Goal: Task Accomplishment & Management: Manage account settings

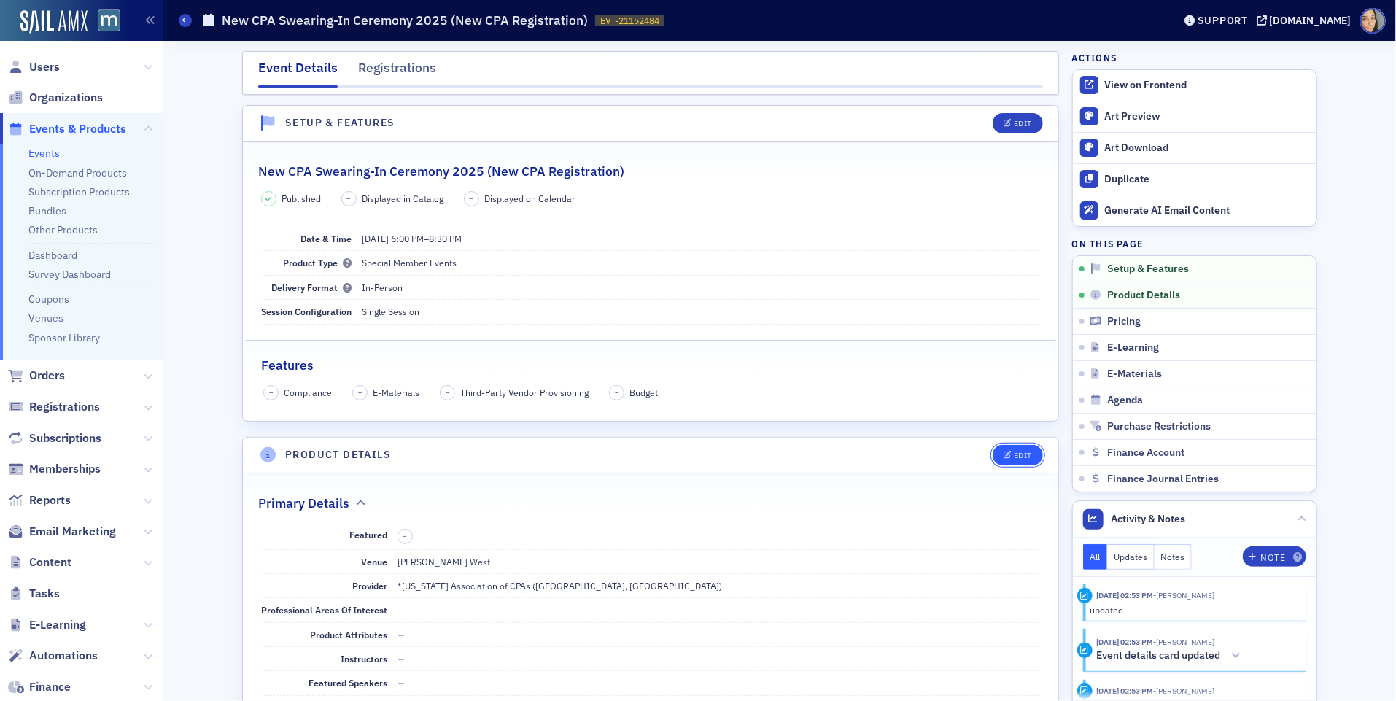
click at [995, 448] on button "Edit" at bounding box center [1018, 455] width 50 height 20
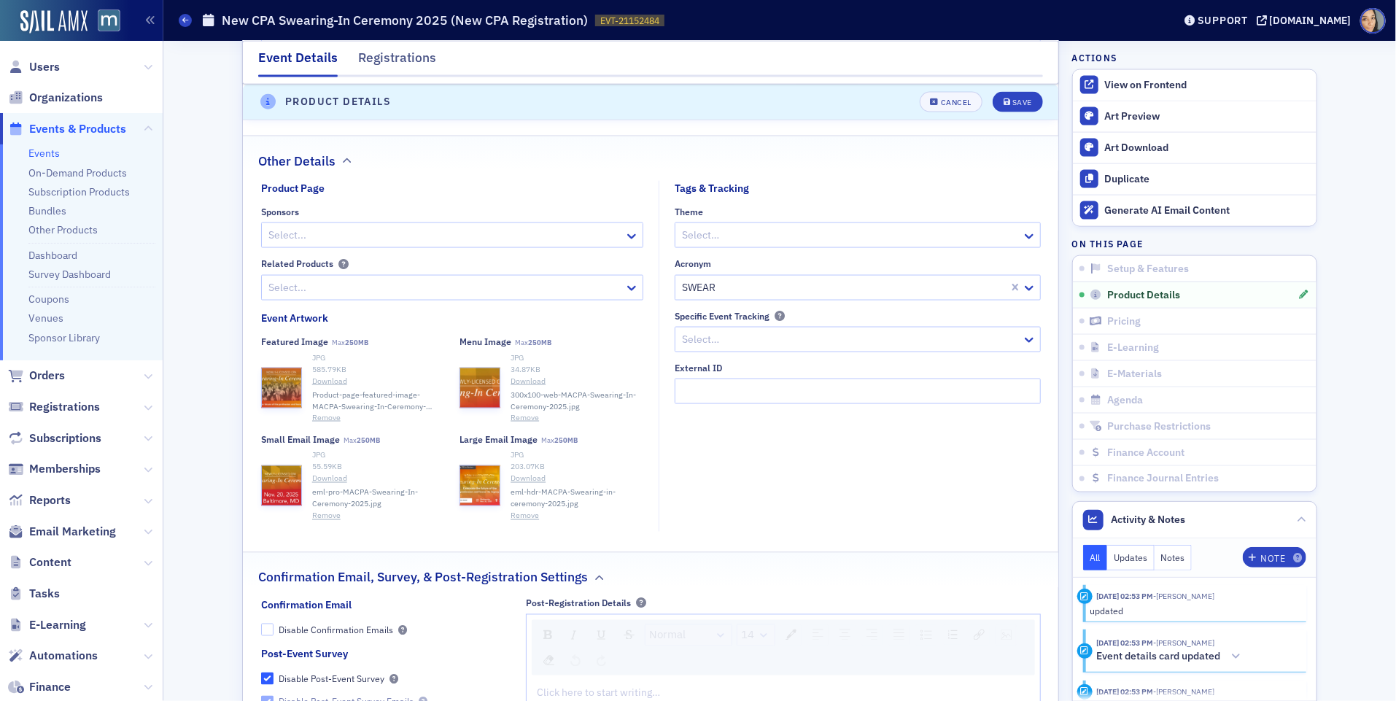
scroll to position [1177, 0]
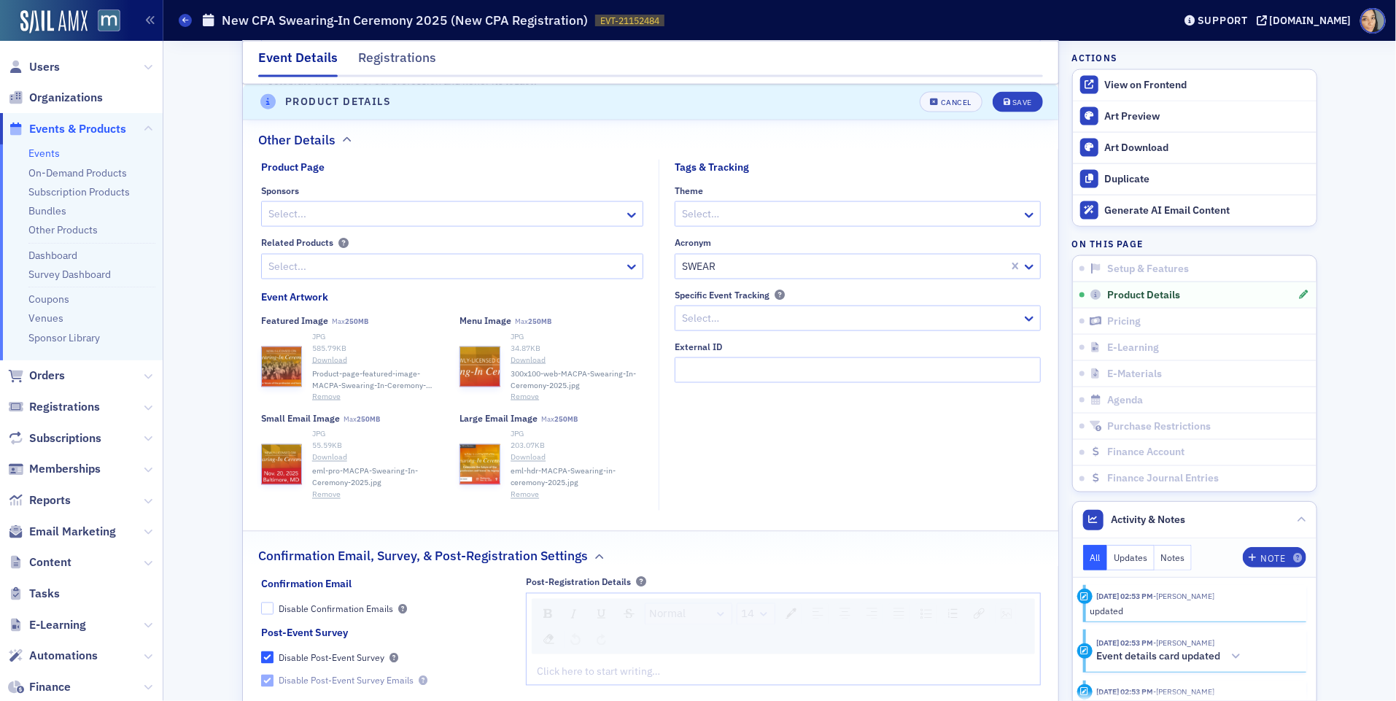
click at [521, 491] on button "Remove" at bounding box center [525, 496] width 28 height 12
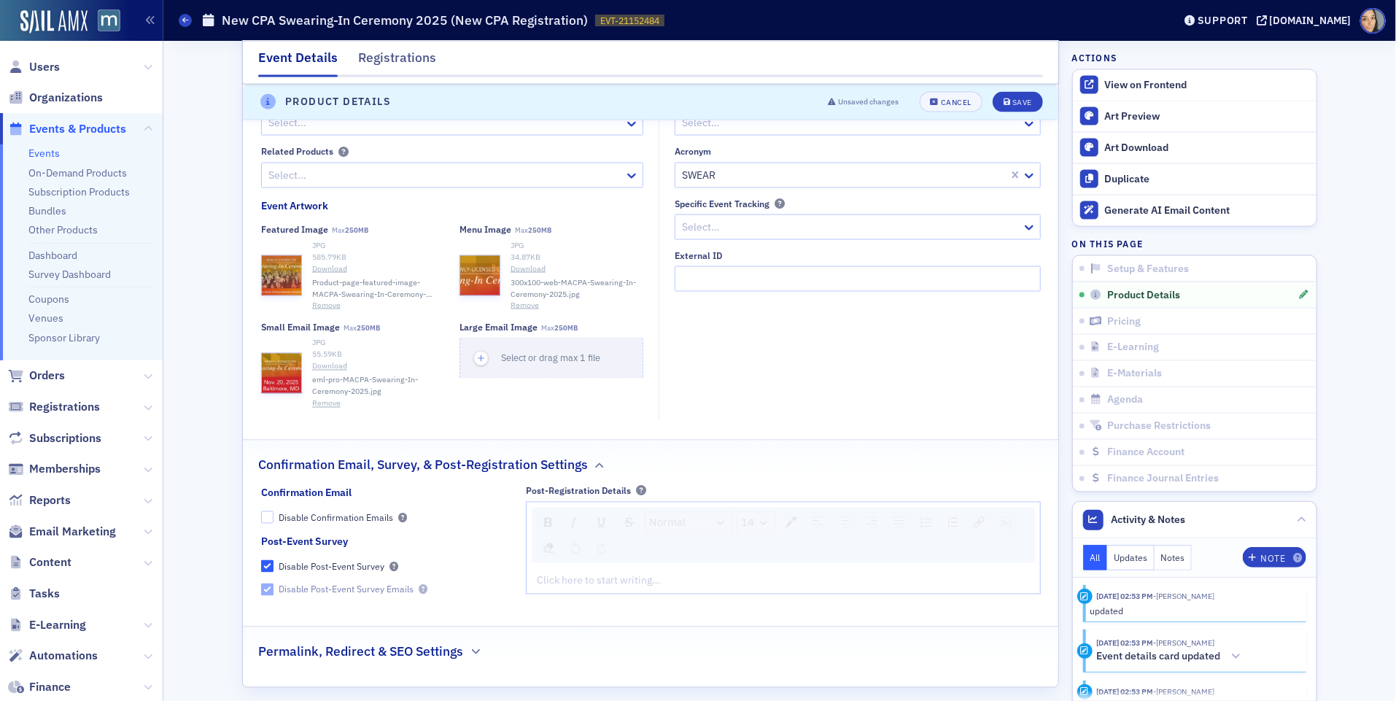
scroll to position [1310, 0]
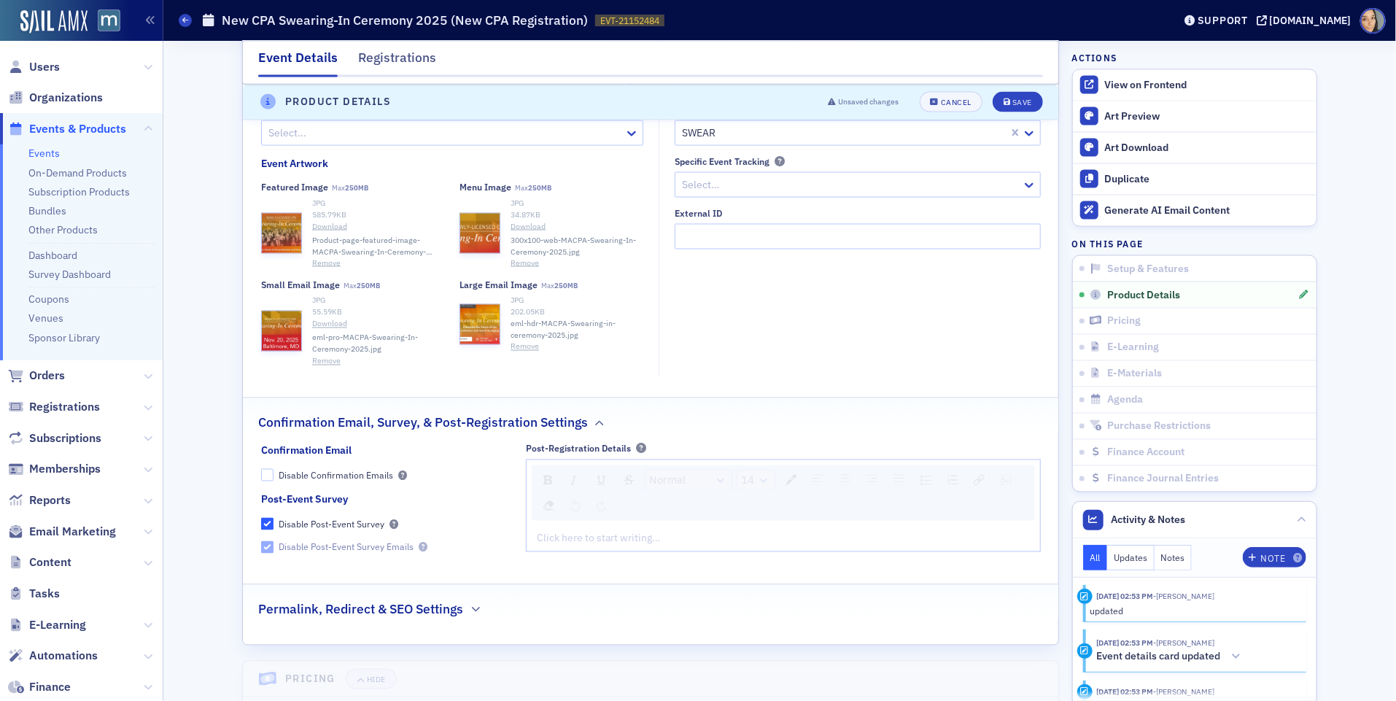
click at [452, 600] on h2 "Permalink, Redirect & SEO Settings" at bounding box center [360, 609] width 205 height 19
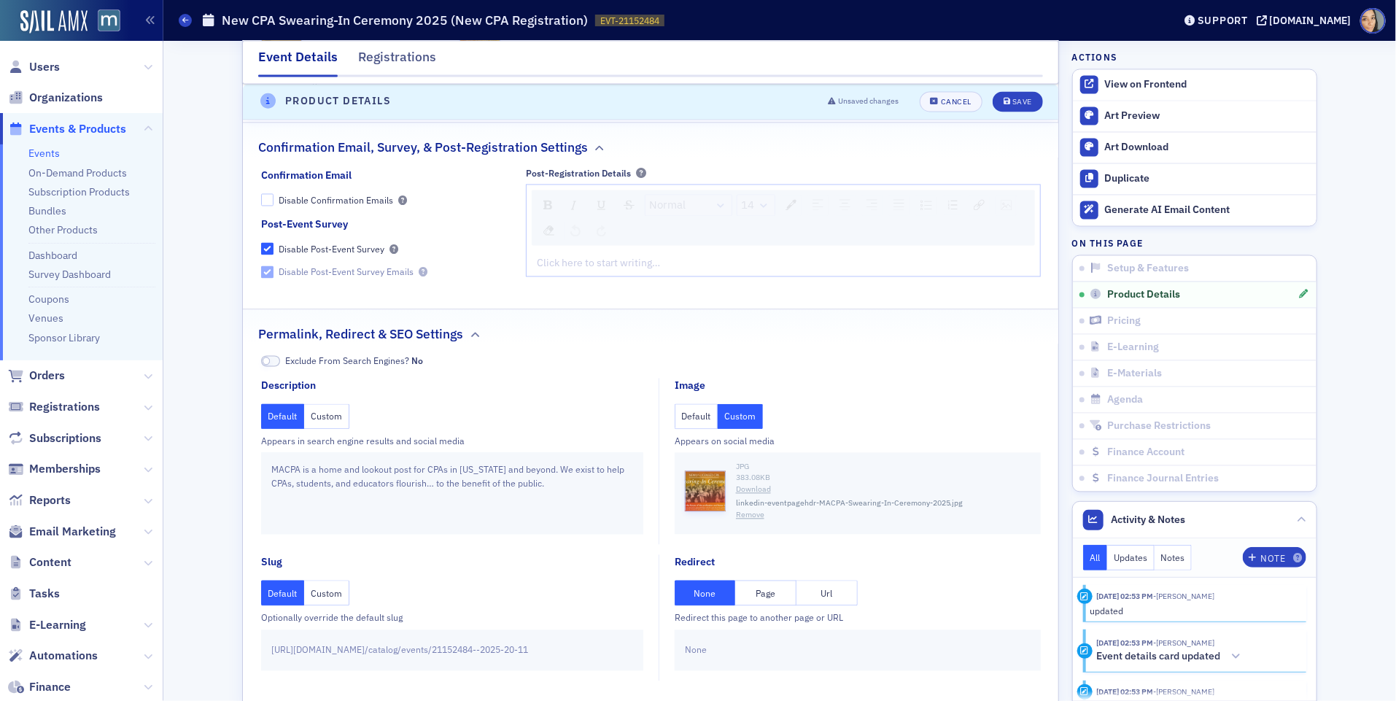
scroll to position [1626, 0]
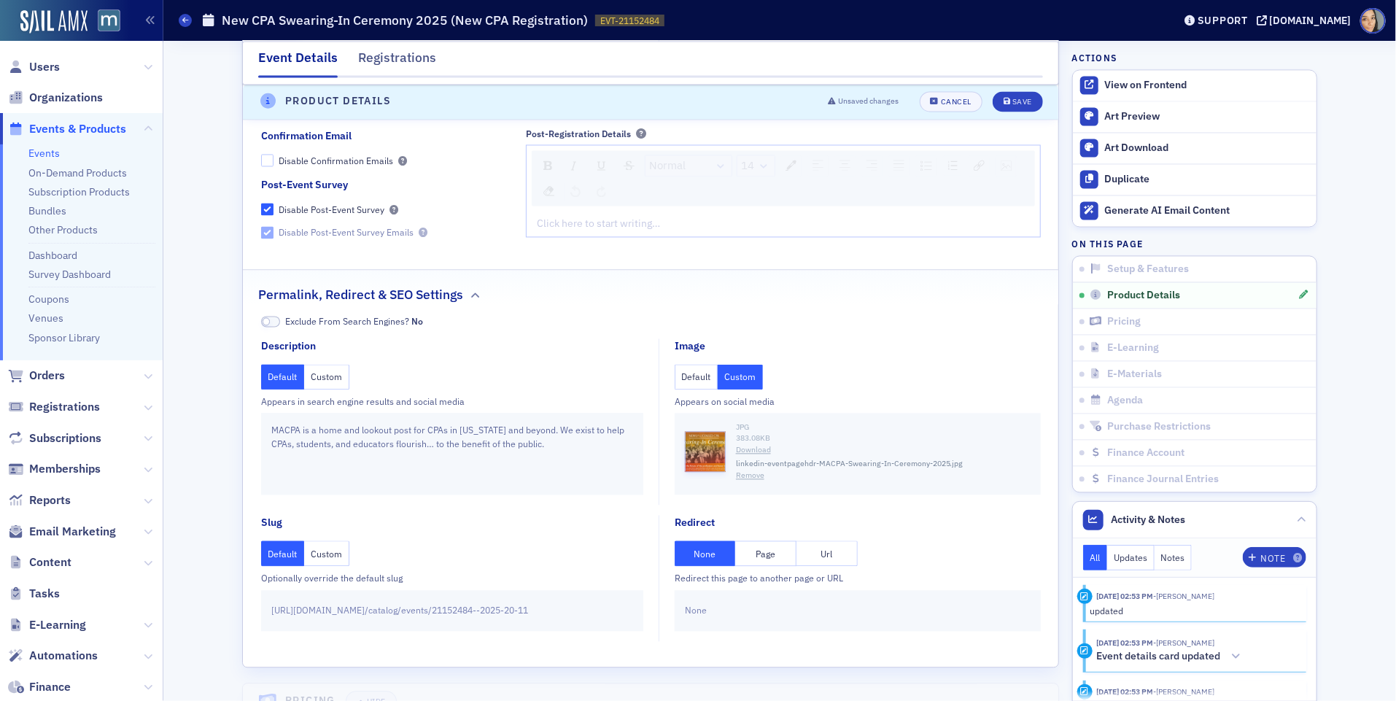
click at [754, 475] on div "JPG 383.08 KB Download linkedin-eventpagehdr-MACPA-Swearing-In-Ceremony-2025.jp…" at bounding box center [858, 454] width 366 height 82
click at [754, 470] on button "Remove" at bounding box center [750, 476] width 28 height 12
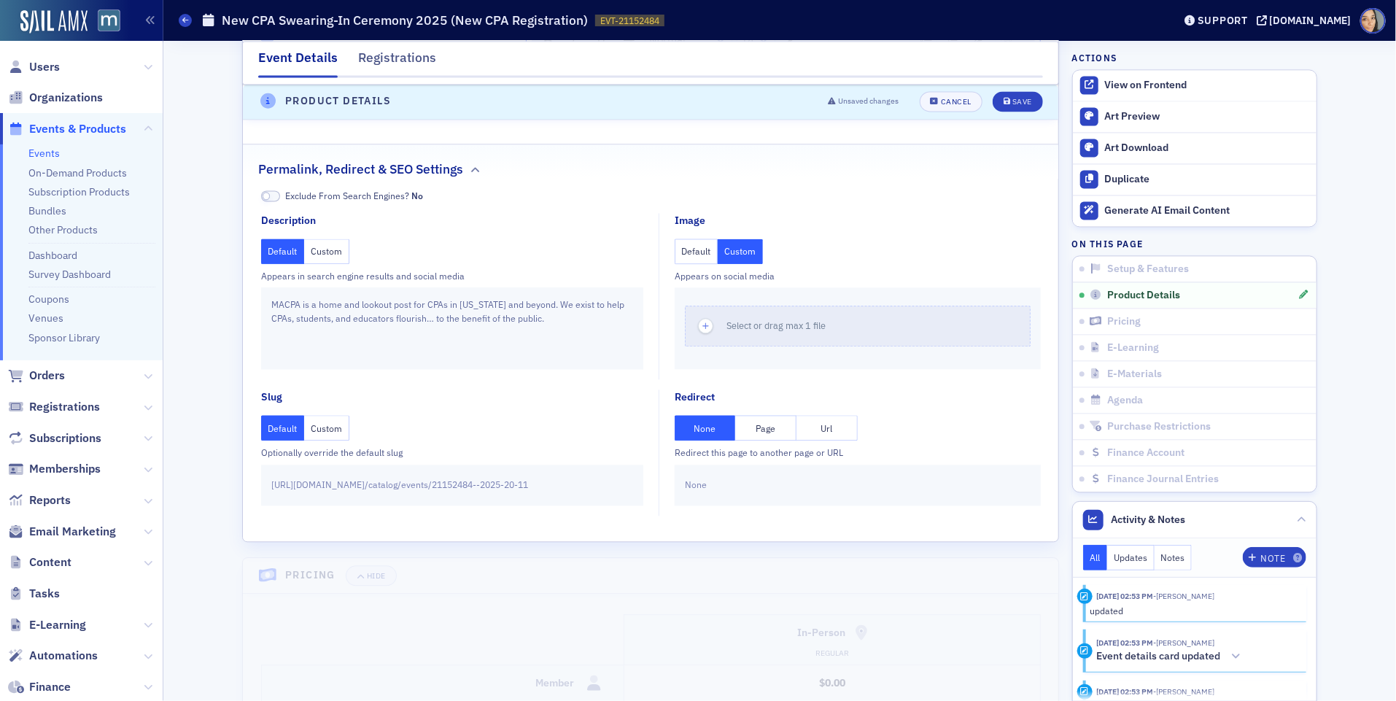
scroll to position [1760, 0]
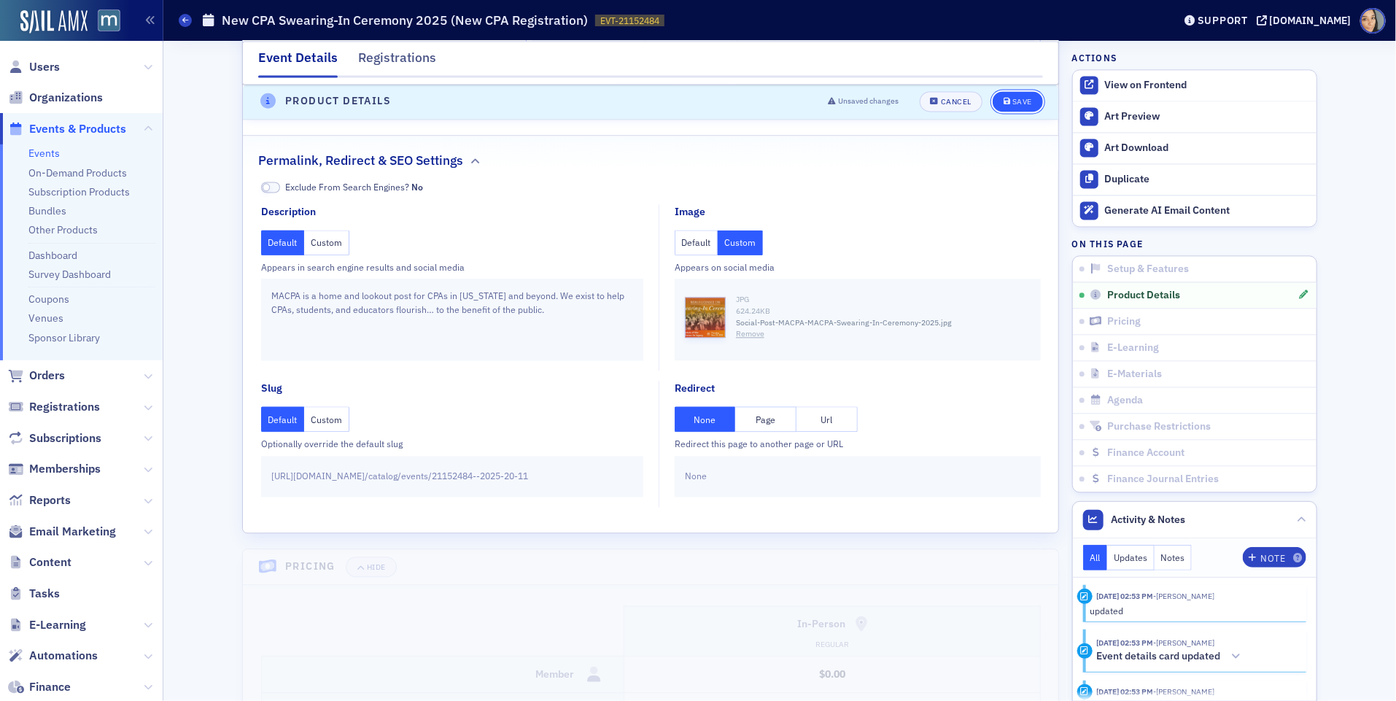
click at [1032, 98] on div "Save" at bounding box center [1023, 102] width 20 height 8
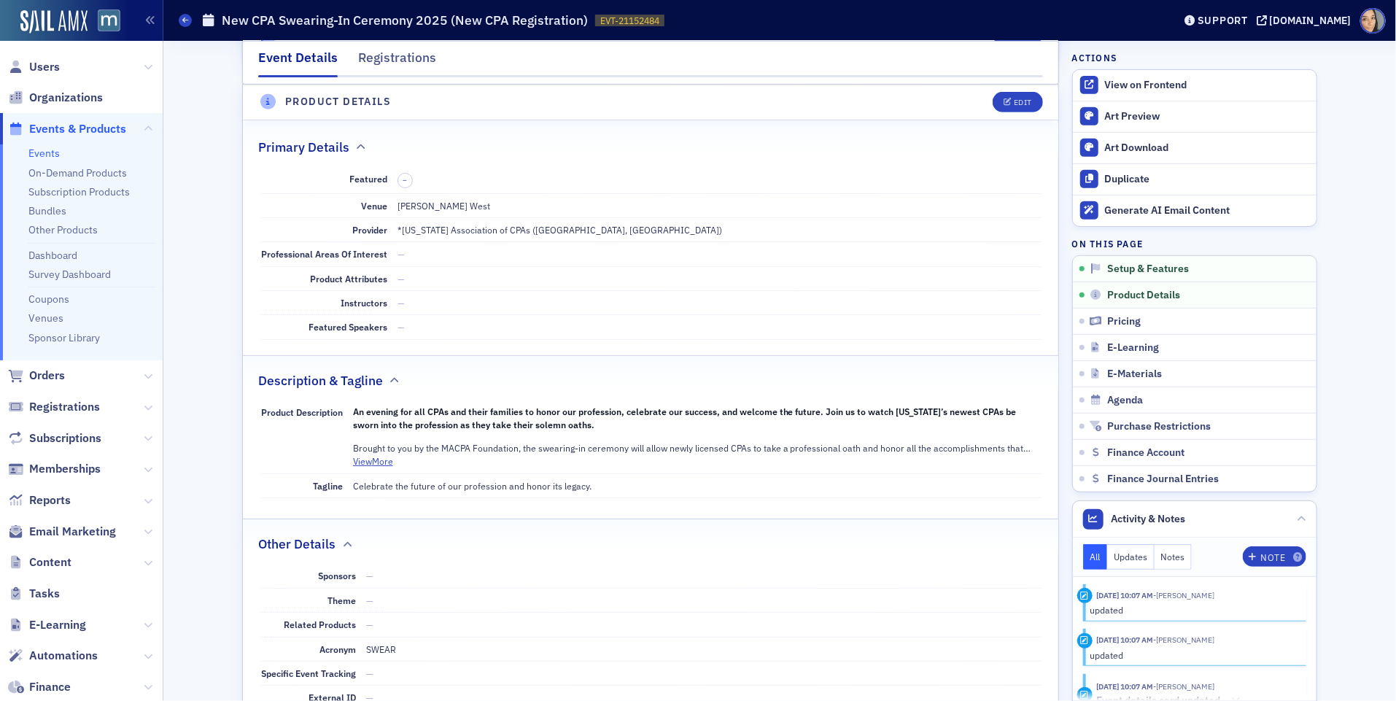
scroll to position [349, 0]
